Goal: Transaction & Acquisition: Book appointment/travel/reservation

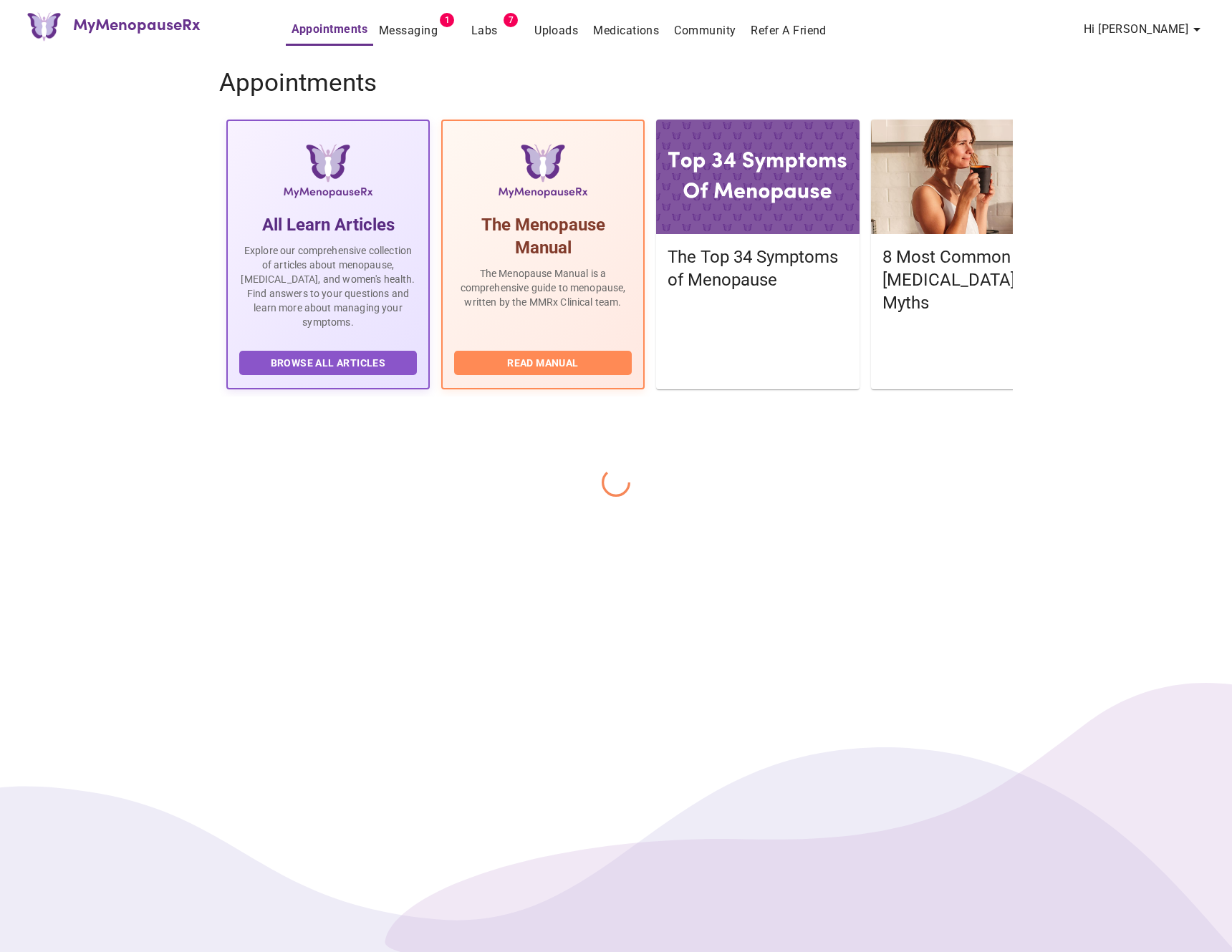
click at [998, 87] on h4 "Appointments" at bounding box center [616, 83] width 794 height 30
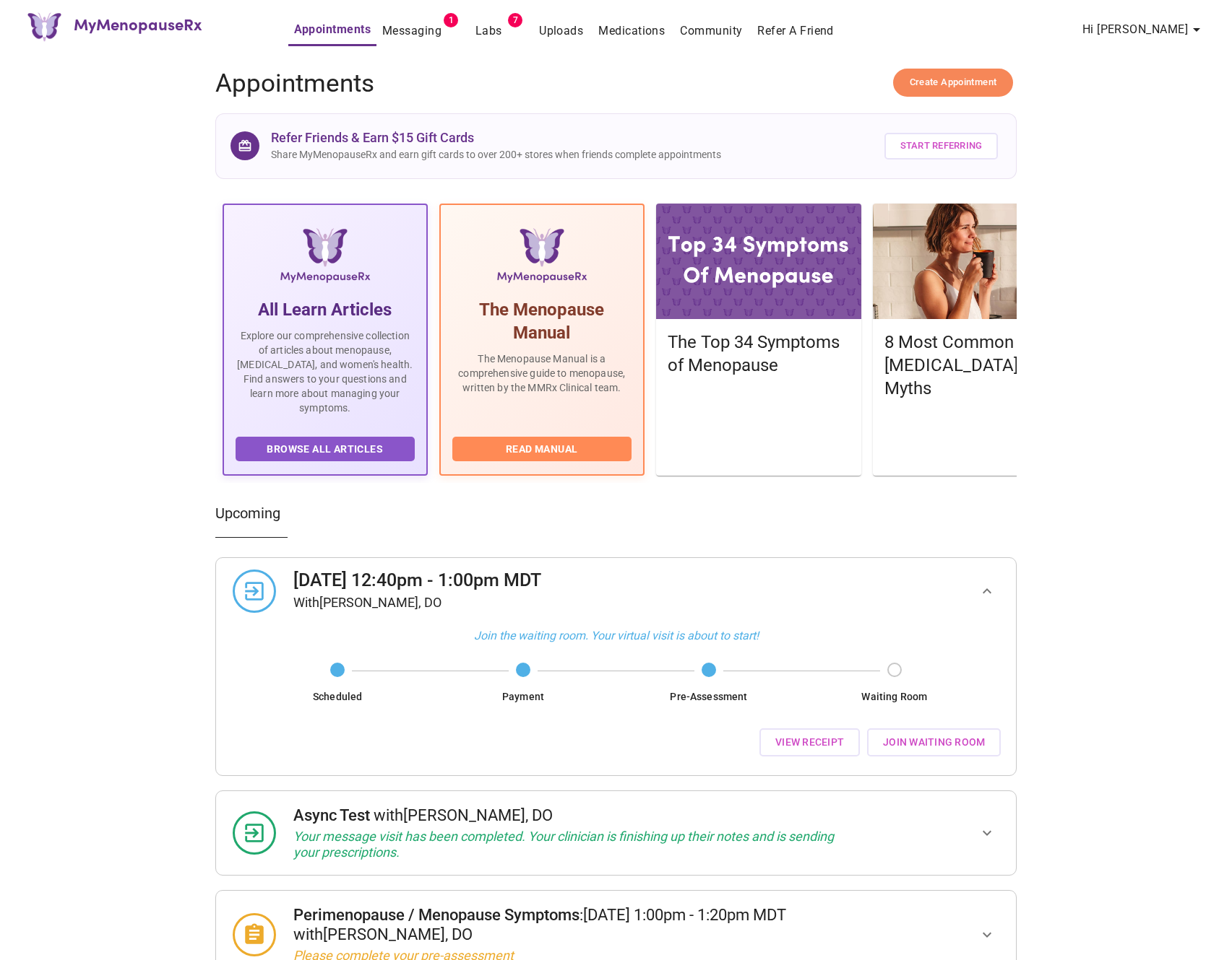
click at [965, 77] on span "Create Appointment" at bounding box center [953, 83] width 87 height 17
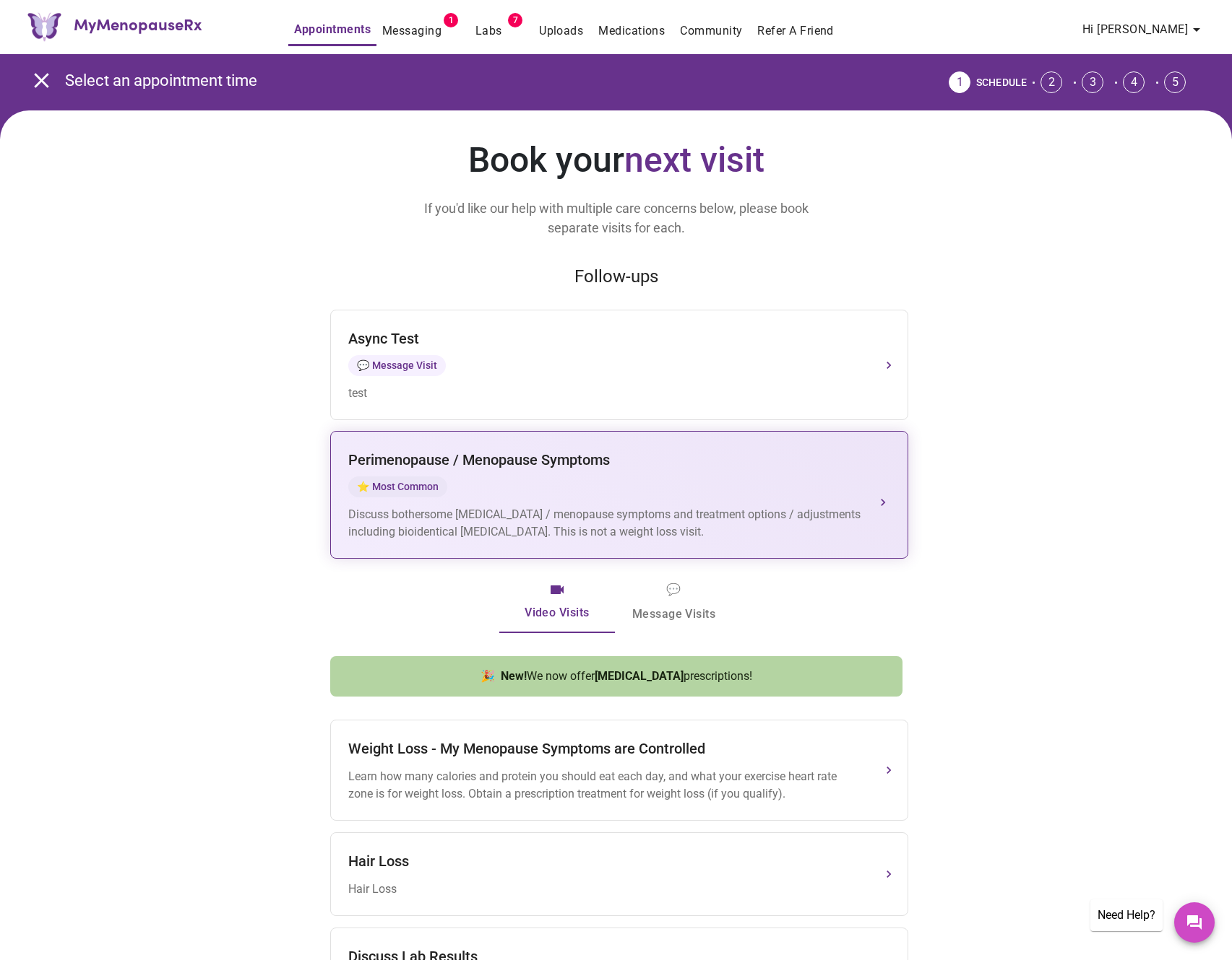
click at [578, 554] on button "[MEDICAL_DATA] / Menopause Symptoms ⭐ Most Common Discuss bothersome [MEDICAL_D…" at bounding box center [620, 495] width 578 height 128
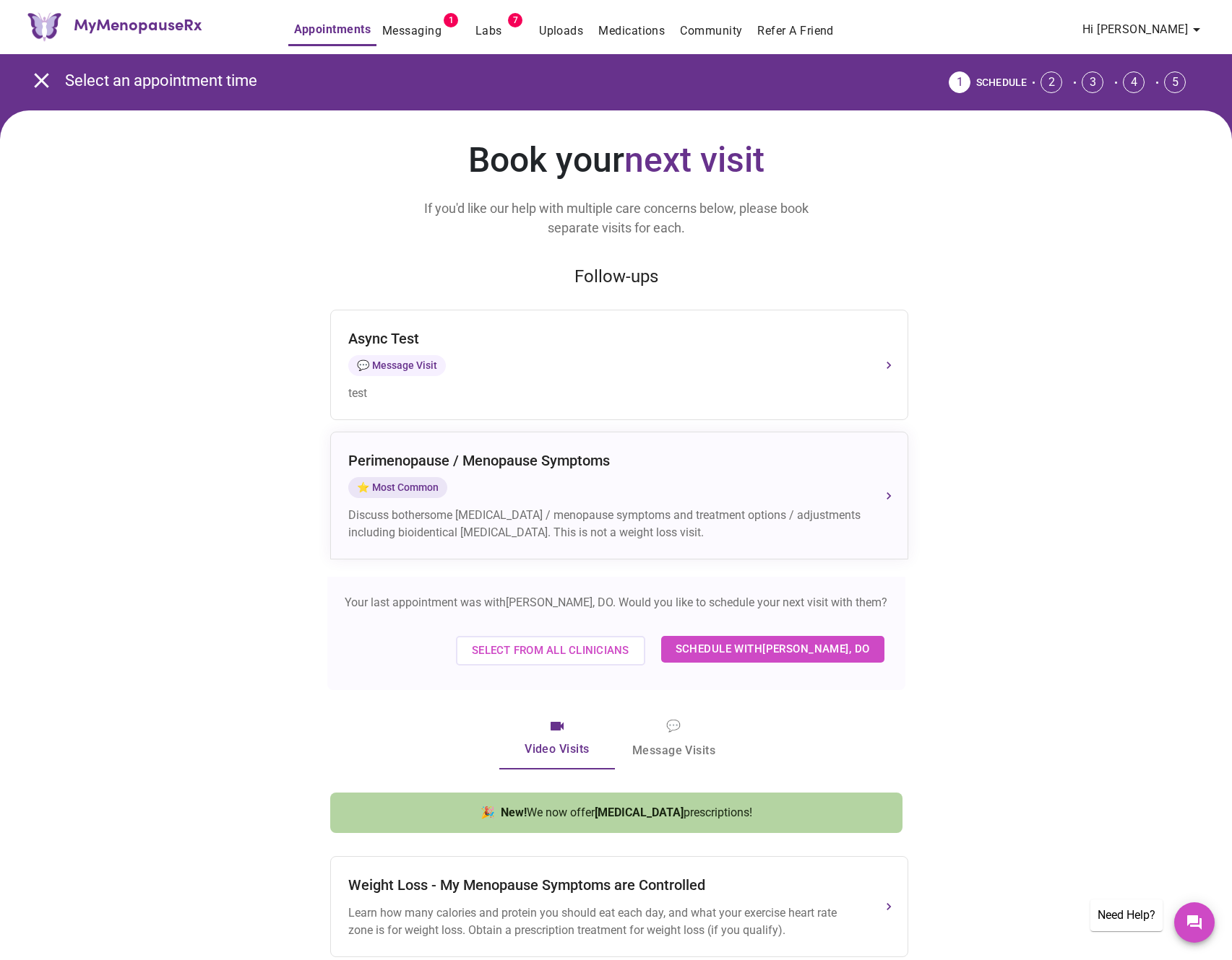
click at [598, 660] on span "Select from All Clinicians" at bounding box center [550, 650] width 157 height 18
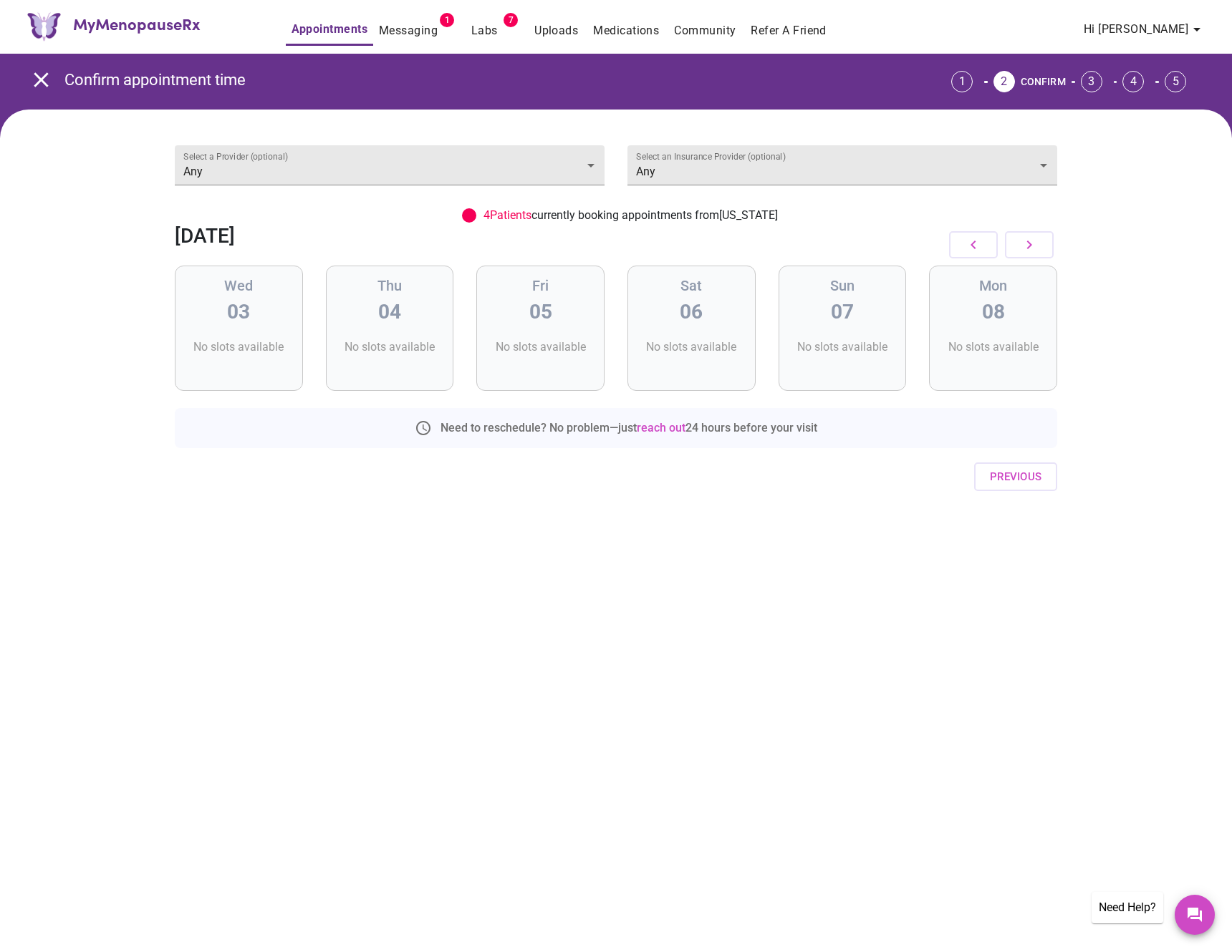
click at [681, 616] on div "MyMenopauseRx Appointments Messaging 1 Labs 7 Uploads Medications Community Ref…" at bounding box center [616, 476] width 1232 height 952
click at [1013, 250] on button "button" at bounding box center [1029, 245] width 49 height 27
click at [992, 249] on button "button" at bounding box center [973, 245] width 49 height 27
drag, startPoint x: 578, startPoint y: 344, endPoint x: 566, endPoint y: 367, distance: 25.9
click at [574, 345] on p "4 Slots Left ( 8 Total)" at bounding box center [546, 352] width 56 height 27
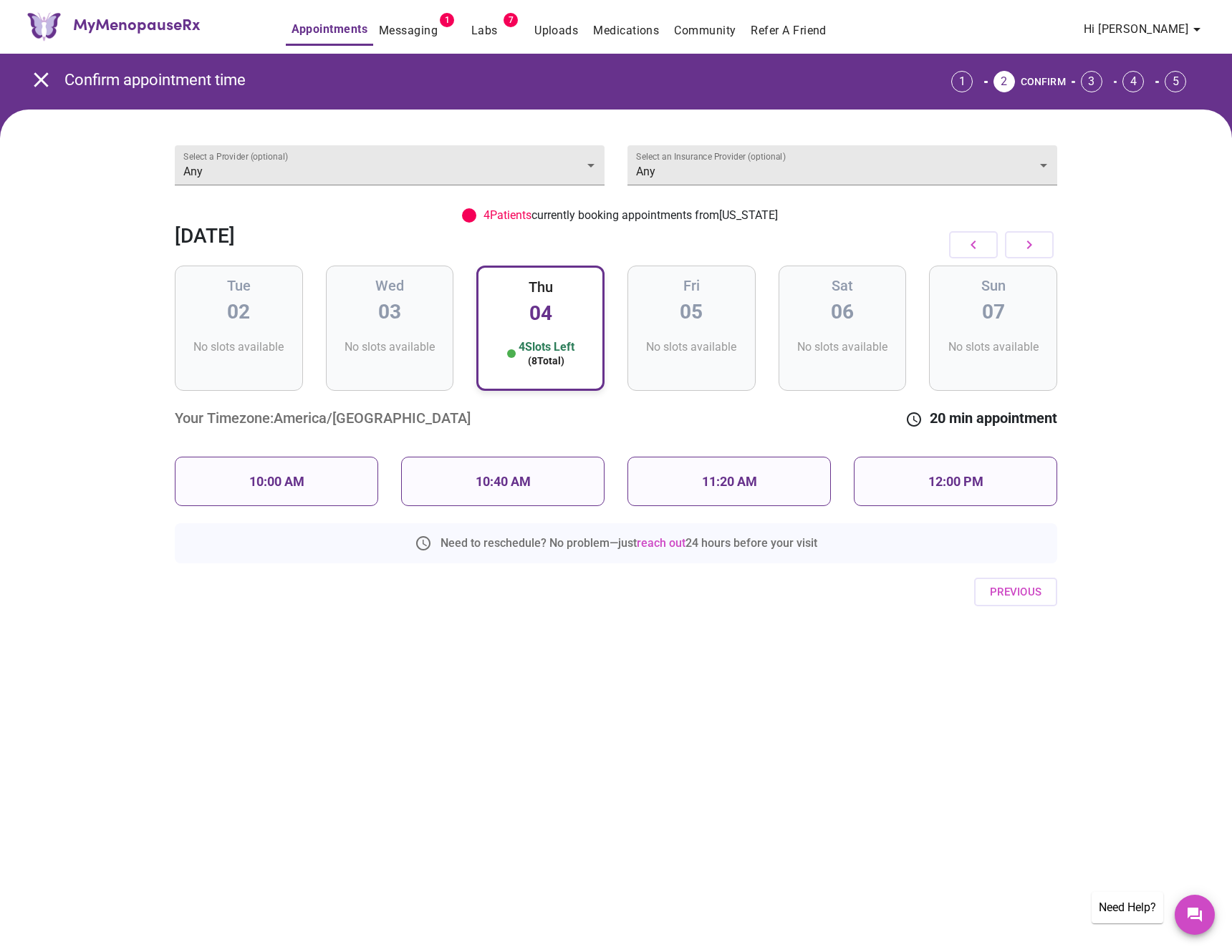
click at [269, 496] on div "10:00 AM" at bounding box center [276, 481] width 203 height 50
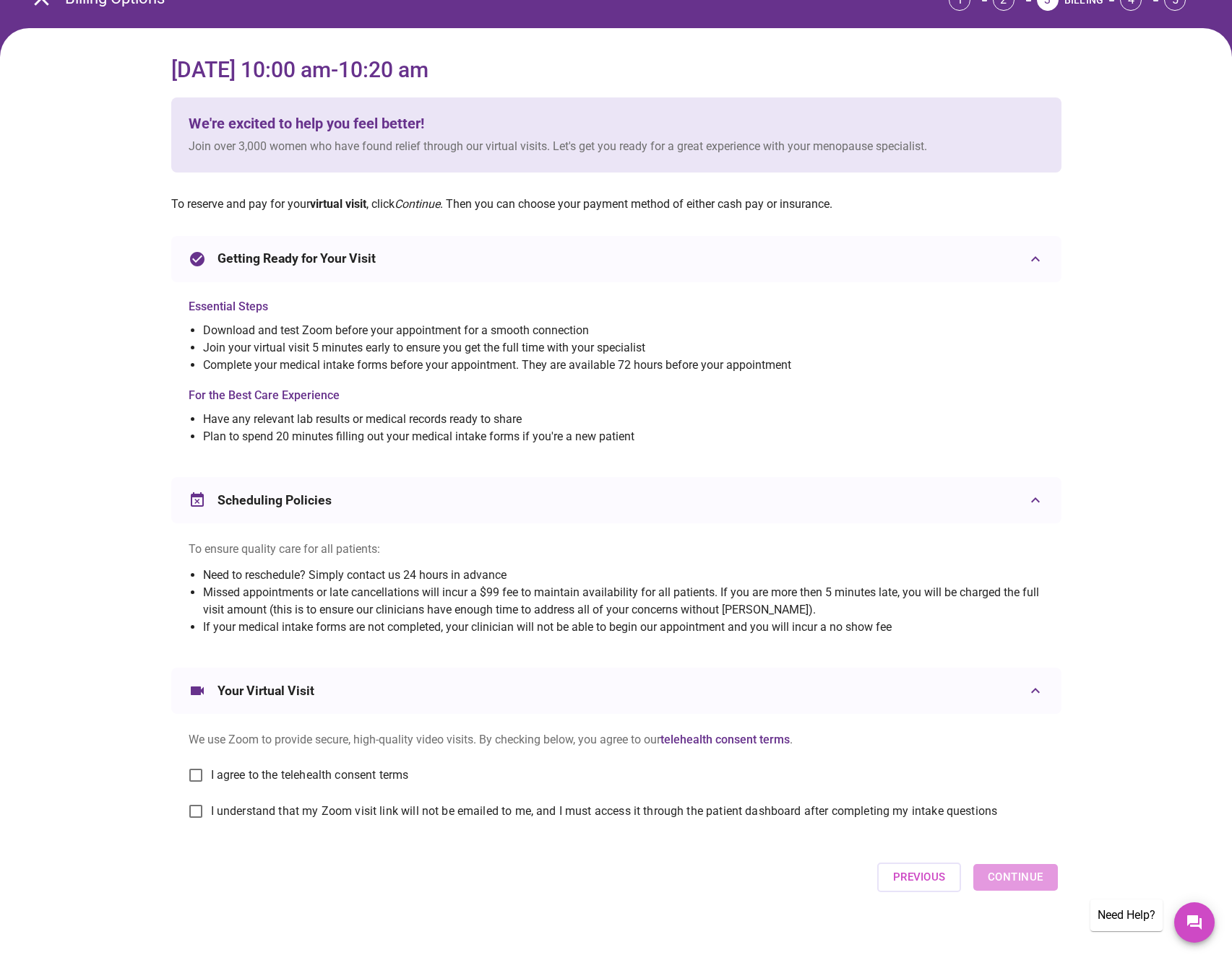
scroll to position [75, 0]
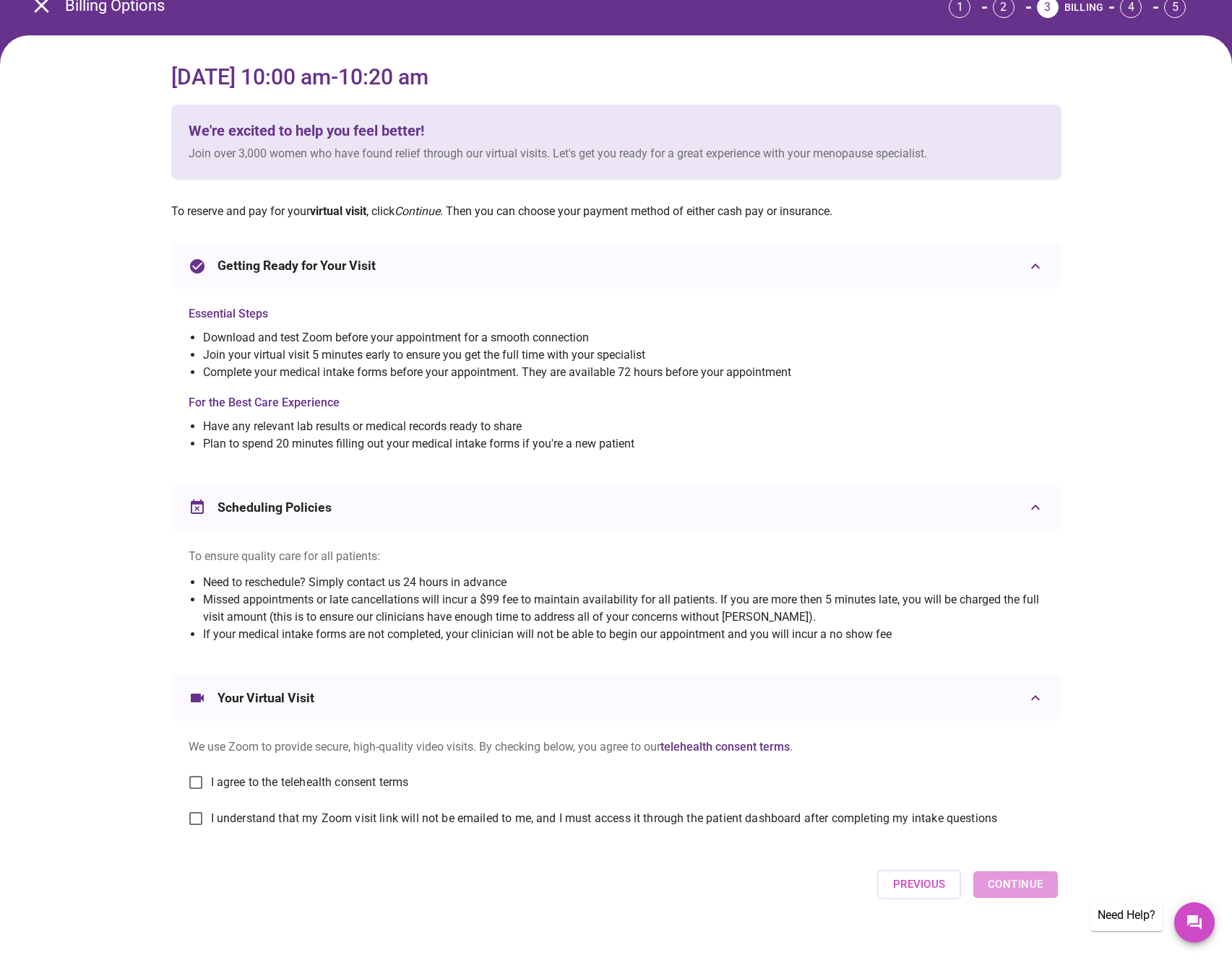
click at [256, 780] on span "I agree to the telehealth consent terms" at bounding box center [309, 783] width 198 height 18
click at [211, 780] on input "I agree to the telehealth consent terms" at bounding box center [196, 783] width 31 height 31
checkbox input "true"
click at [256, 822] on span "I understand that my Zoom visit link will not be emailed to me, and I must acce…" at bounding box center [604, 819] width 786 height 18
click at [211, 822] on input "I understand that my Zoom visit link will not be emailed to me, and I must acce…" at bounding box center [196, 819] width 31 height 31
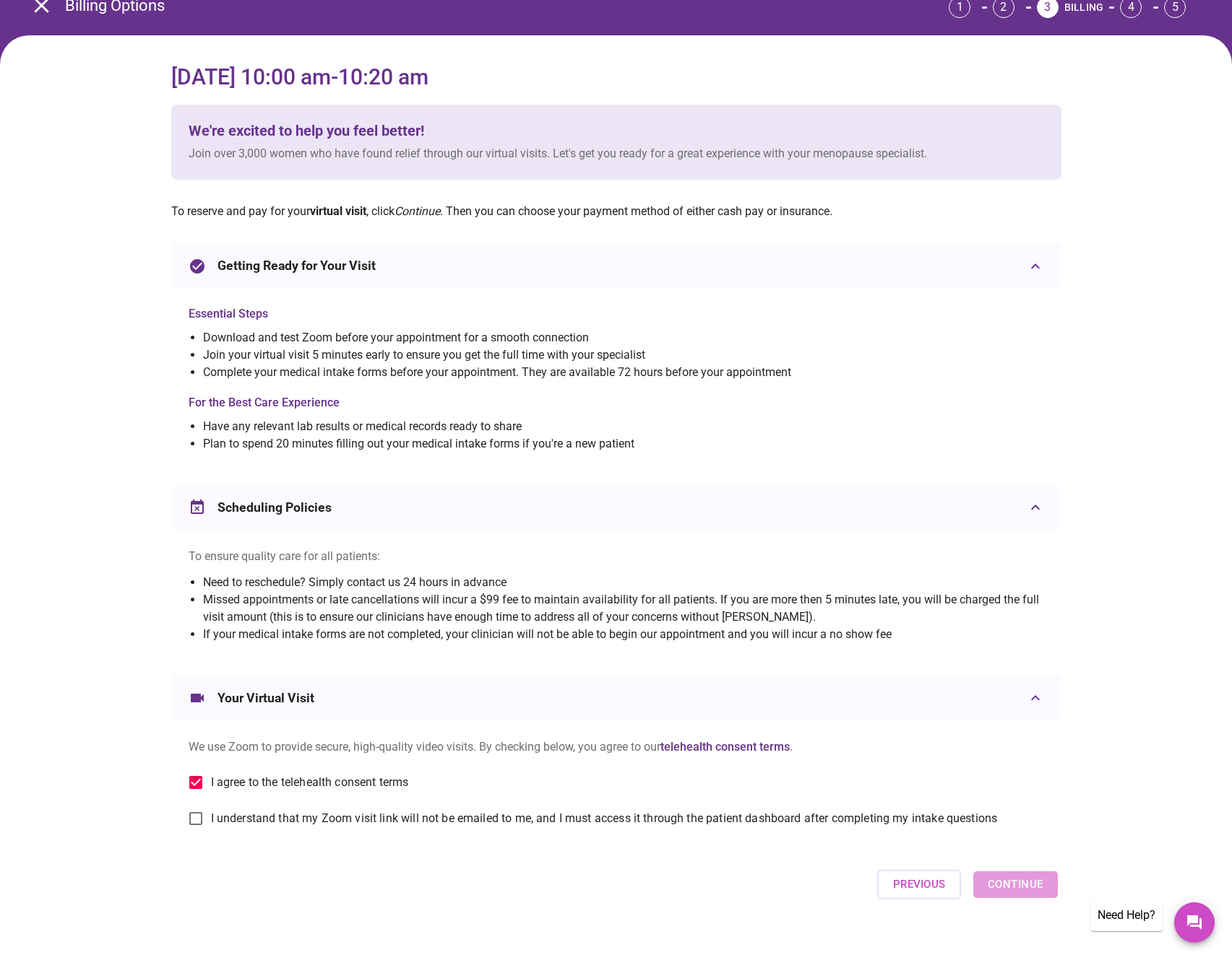
checkbox input "true"
click at [1024, 880] on span "Continue" at bounding box center [1015, 884] width 54 height 18
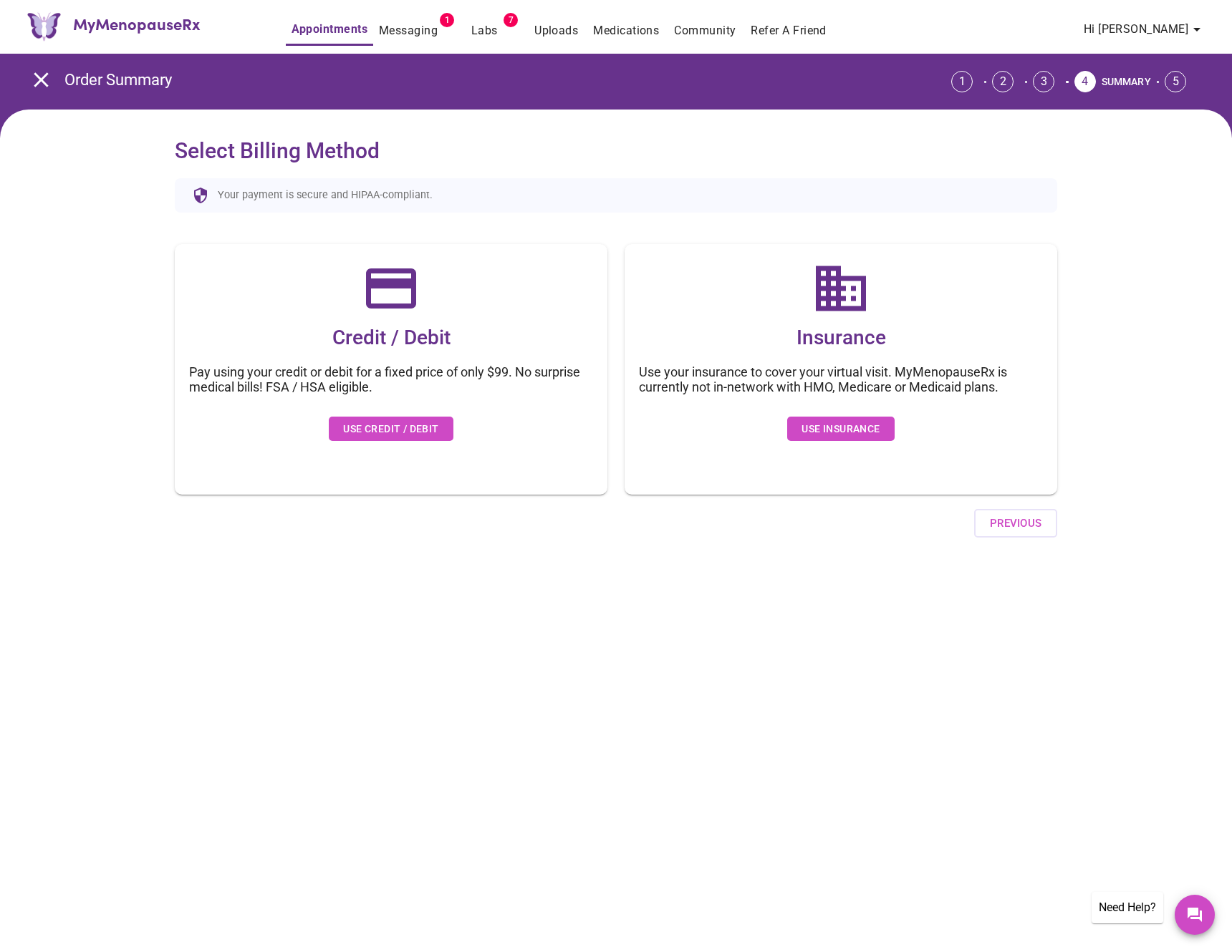
click at [826, 437] on button "Use Insurance" at bounding box center [840, 429] width 106 height 25
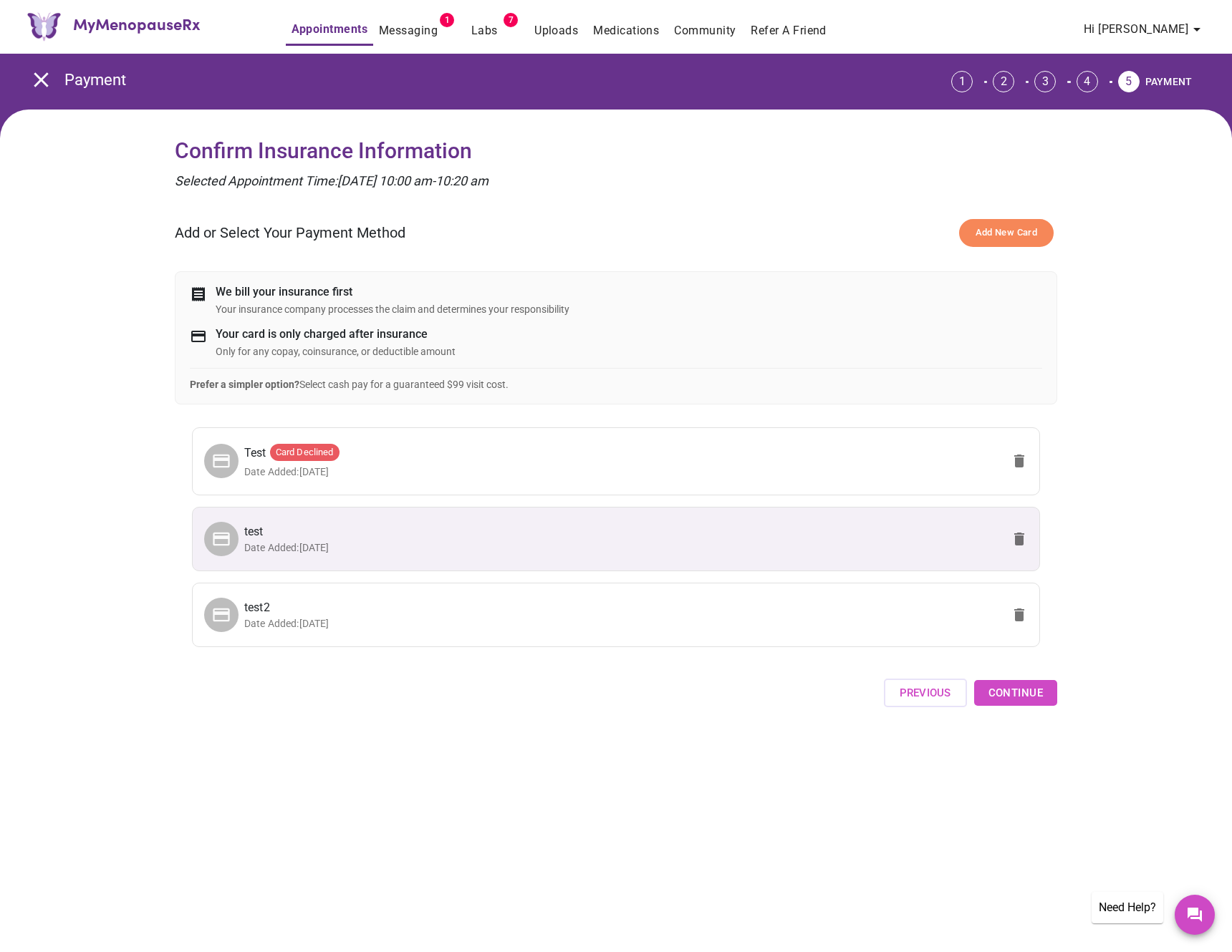
click at [1021, 701] on span "Continue" at bounding box center [1015, 692] width 54 height 18
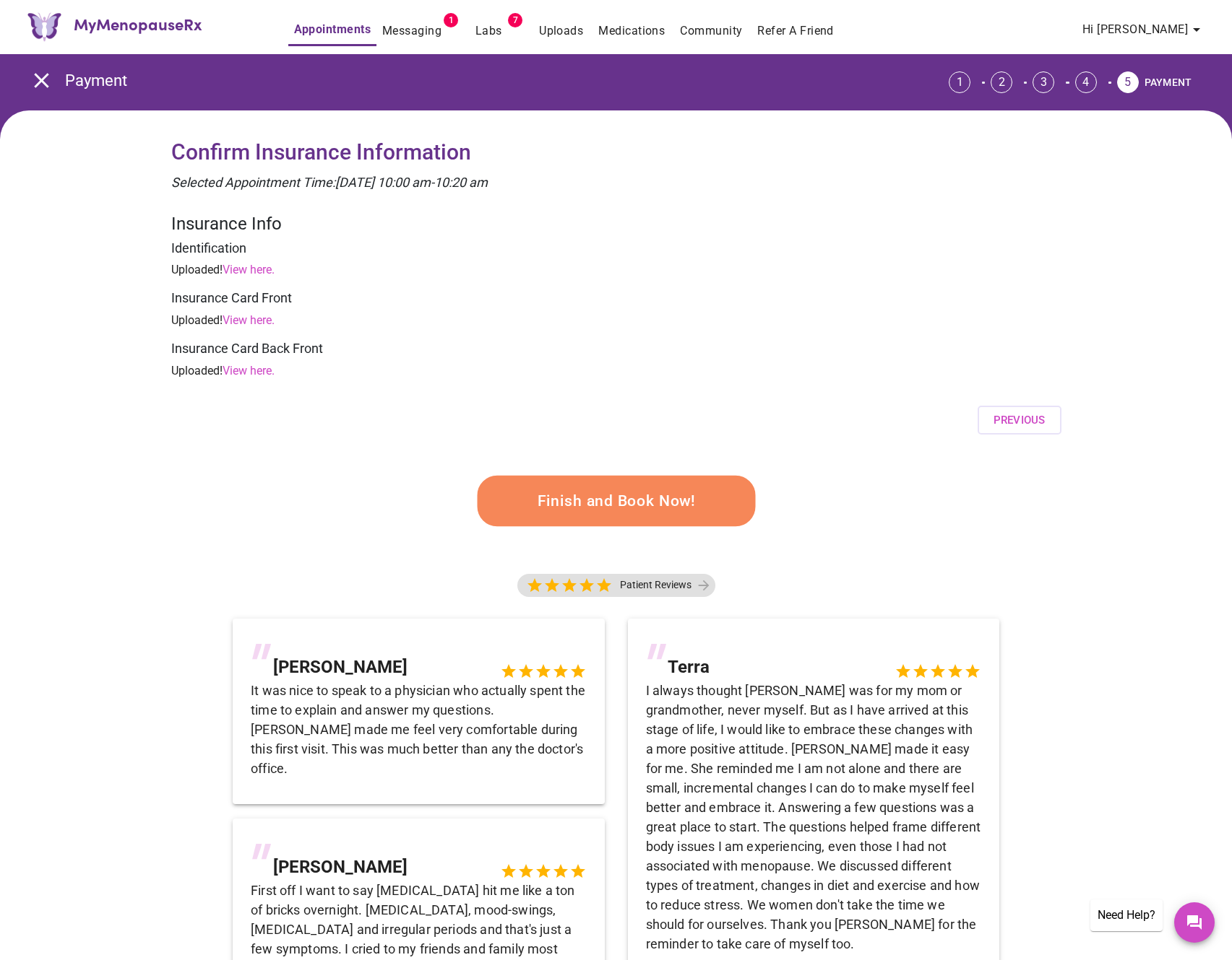
click at [1029, 547] on div "Finish and Book Now!" at bounding box center [616, 501] width 890 height 119
click at [863, 264] on p "Uploaded! View here." at bounding box center [616, 271] width 890 height 18
